Goal: Task Accomplishment & Management: Manage account settings

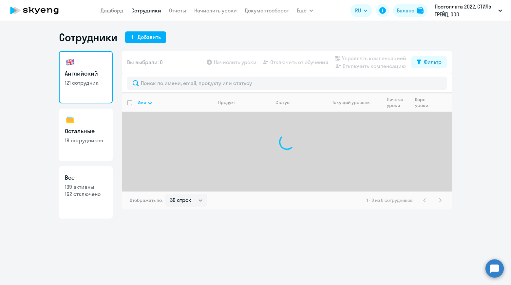
select select "30"
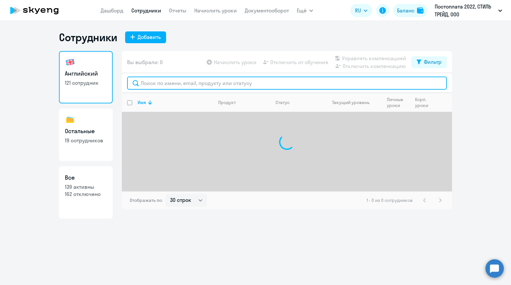
click at [191, 83] on input "text" at bounding box center [287, 83] width 320 height 13
type input "f"
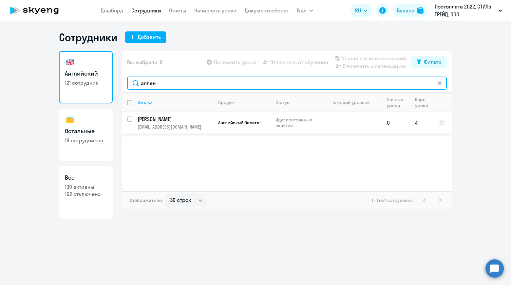
type input "аллен"
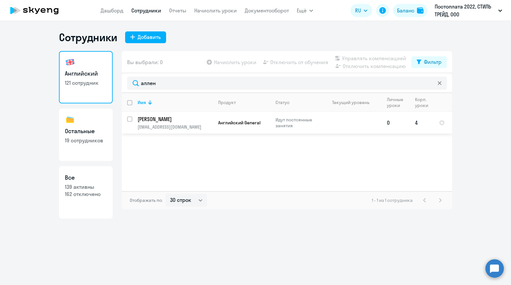
click at [130, 119] on input "select row 39733896" at bounding box center [133, 123] width 13 height 13
checkbox input "true"
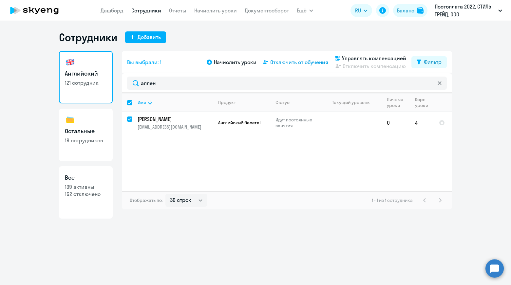
click at [292, 65] on span "Отключить от обучения" at bounding box center [299, 62] width 58 height 8
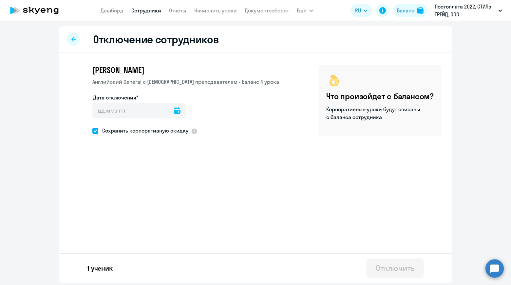
click at [177, 112] on icon at bounding box center [177, 111] width 7 height 7
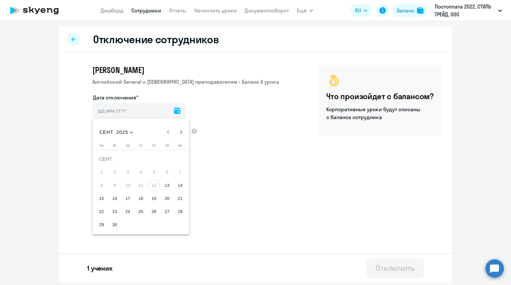
click at [102, 201] on span "15" at bounding box center [102, 199] width 12 height 12
type input "[DATE]"
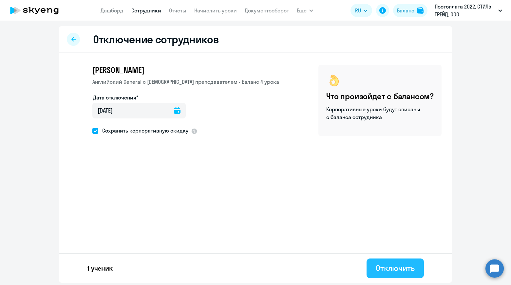
click at [389, 272] on div "Отключить" at bounding box center [395, 268] width 39 height 10
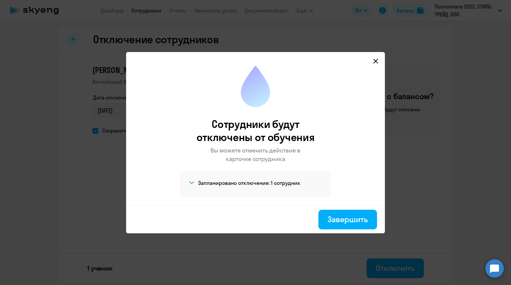
click at [375, 62] on icon at bounding box center [376, 61] width 5 height 5
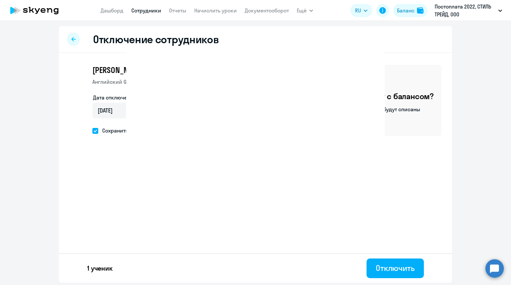
select select "30"
